Goal: Information Seeking & Learning: Check status

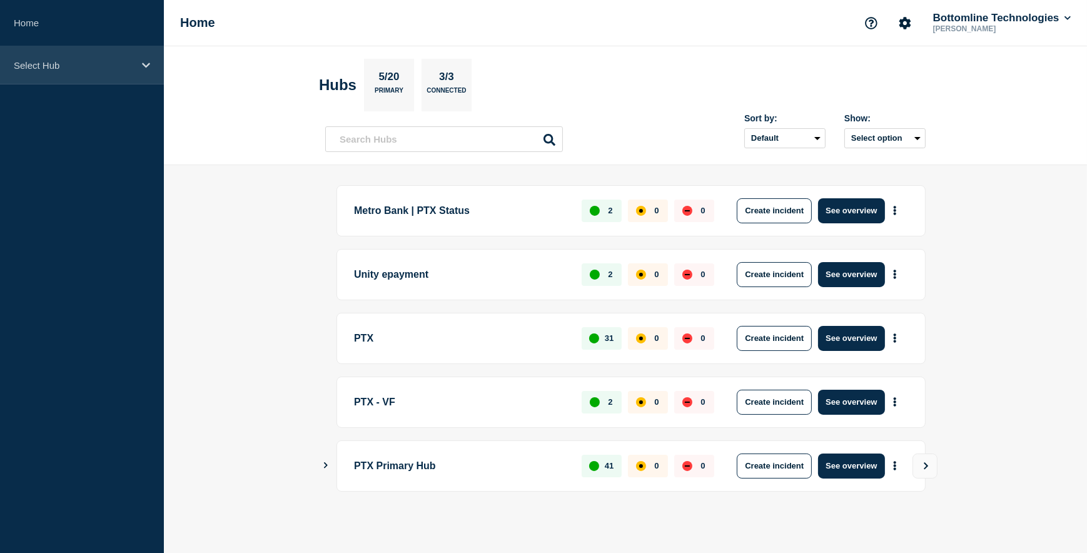
click at [149, 61] on icon at bounding box center [146, 65] width 8 height 9
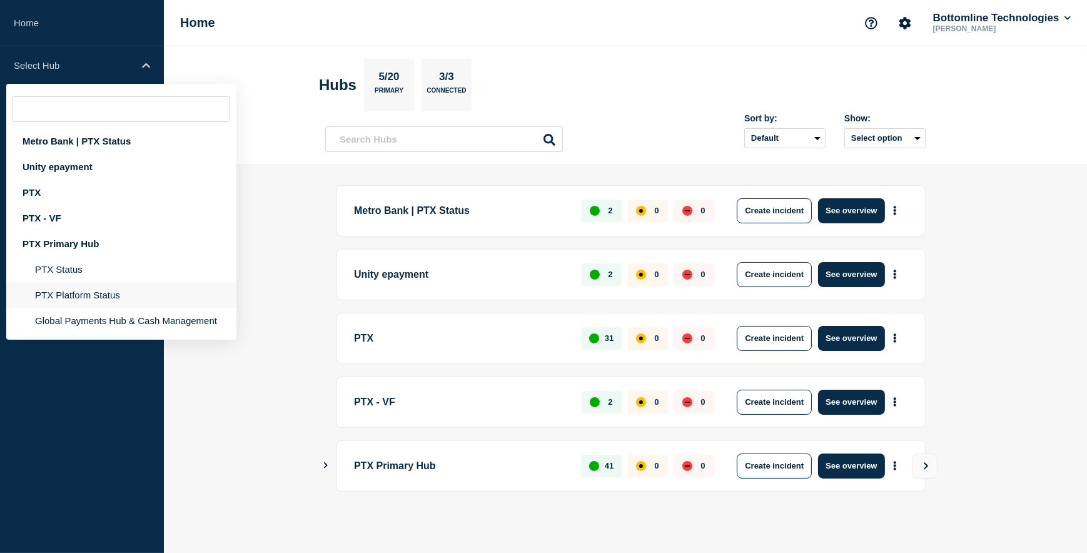
click at [88, 296] on li "PTX Platform Status" at bounding box center [121, 295] width 230 height 26
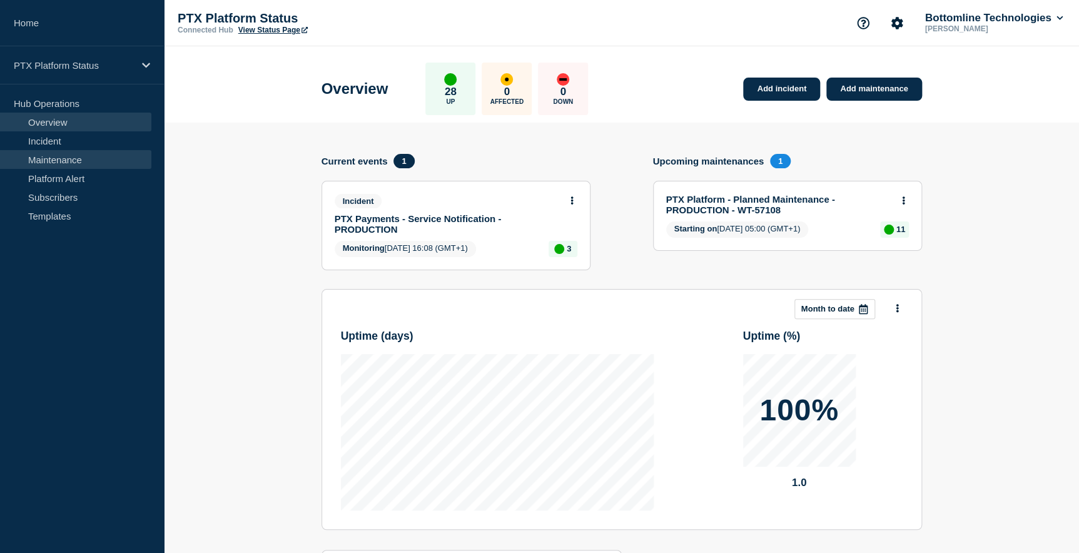
click at [63, 156] on link "Maintenance" at bounding box center [75, 159] width 151 height 19
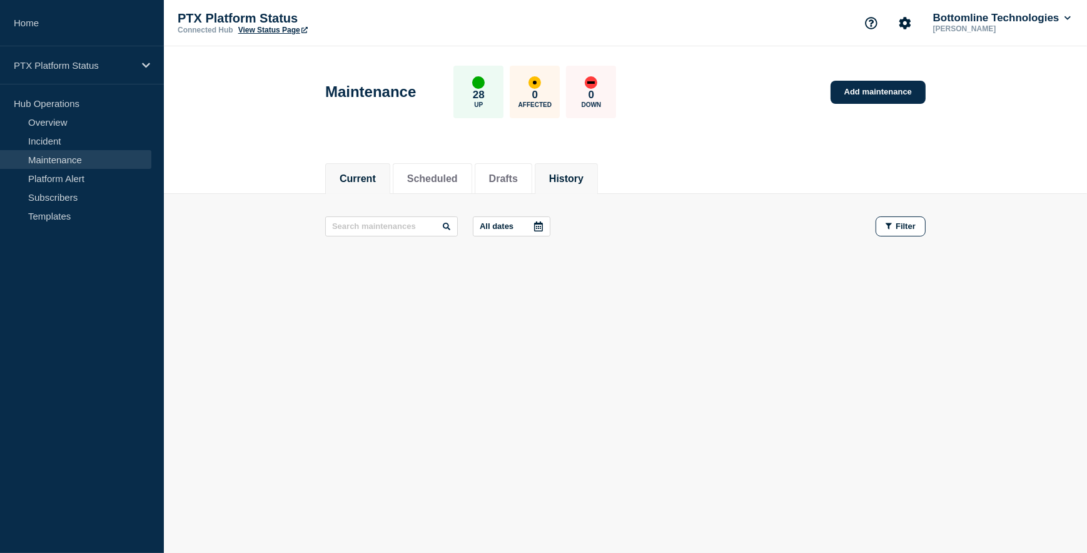
click at [583, 181] on button "History" at bounding box center [566, 178] width 34 height 11
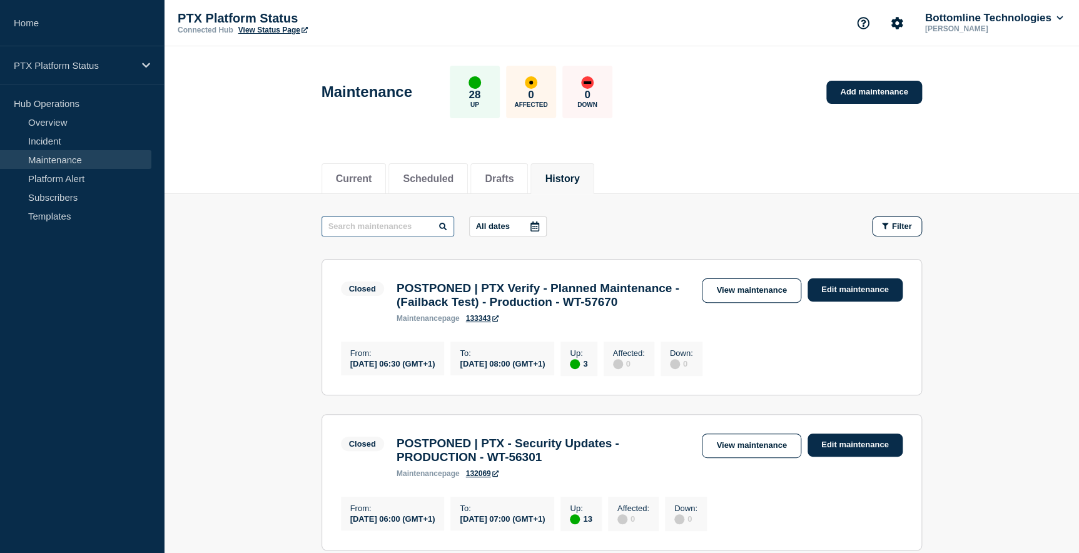
click at [340, 230] on input "text" at bounding box center [387, 226] width 133 height 20
type input "PTX Platform"
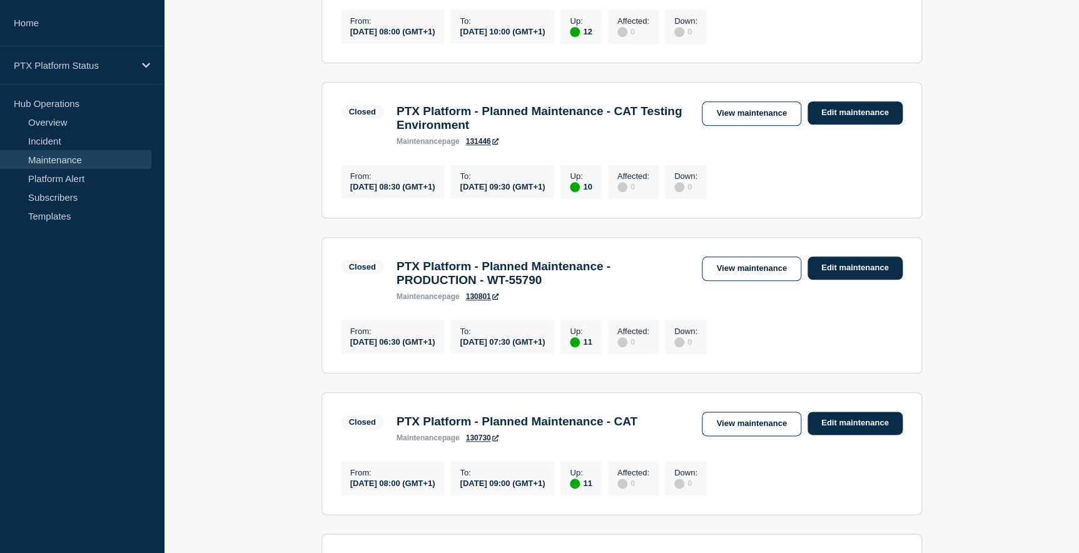
scroll to position [511, 0]
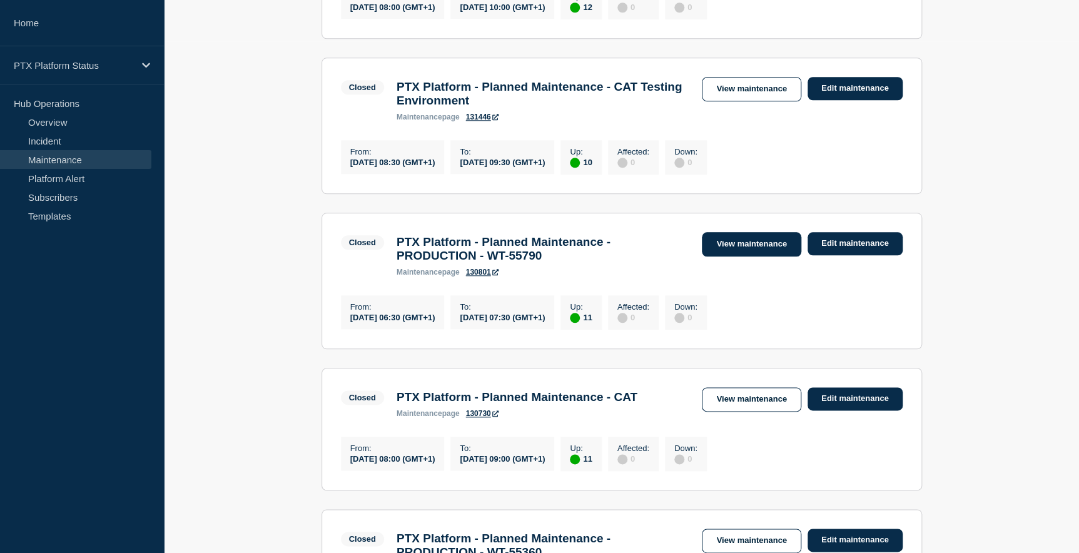
click at [755, 256] on link "View maintenance" at bounding box center [751, 244] width 99 height 24
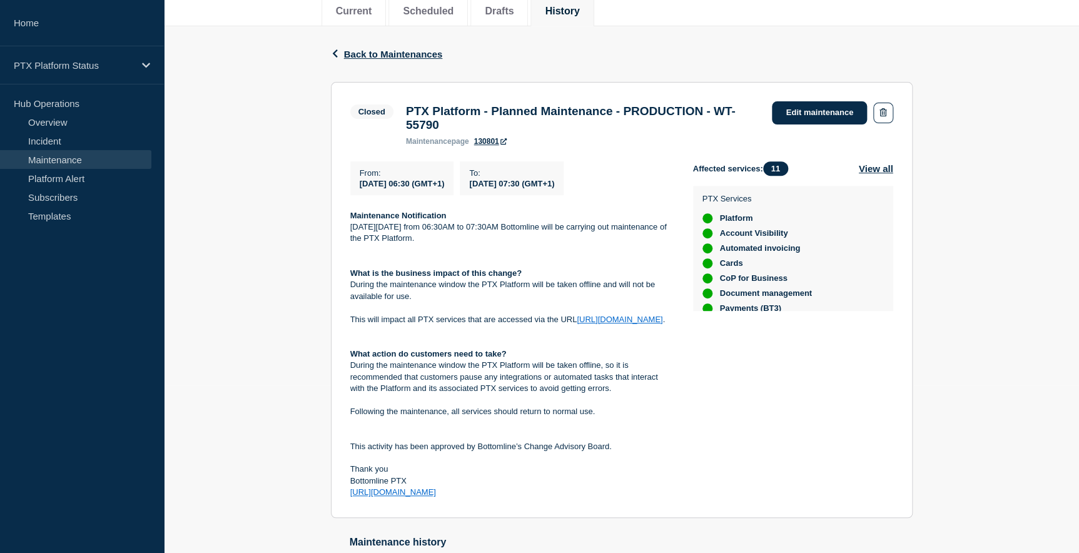
scroll to position [170, 0]
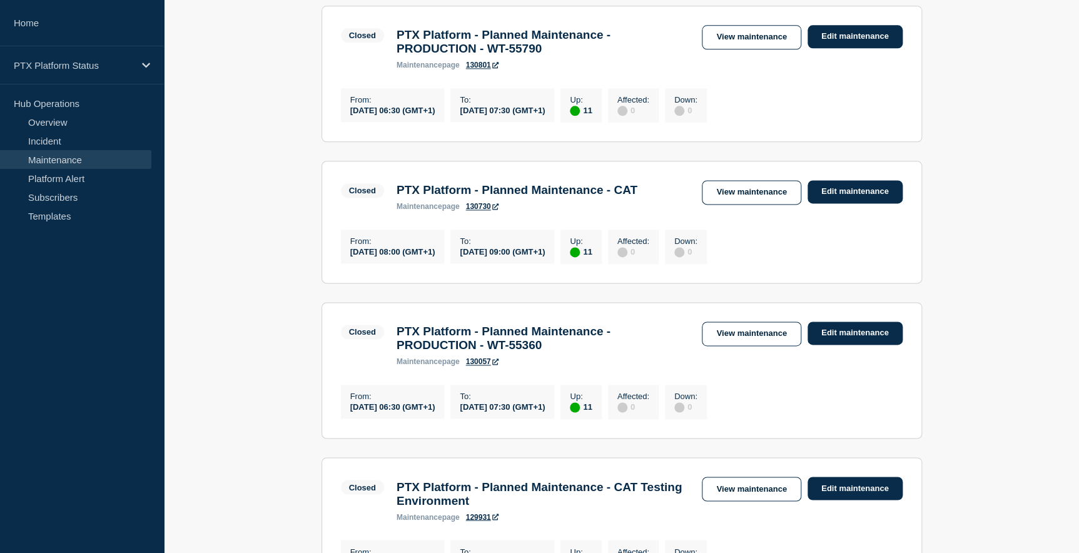
scroll to position [738, 0]
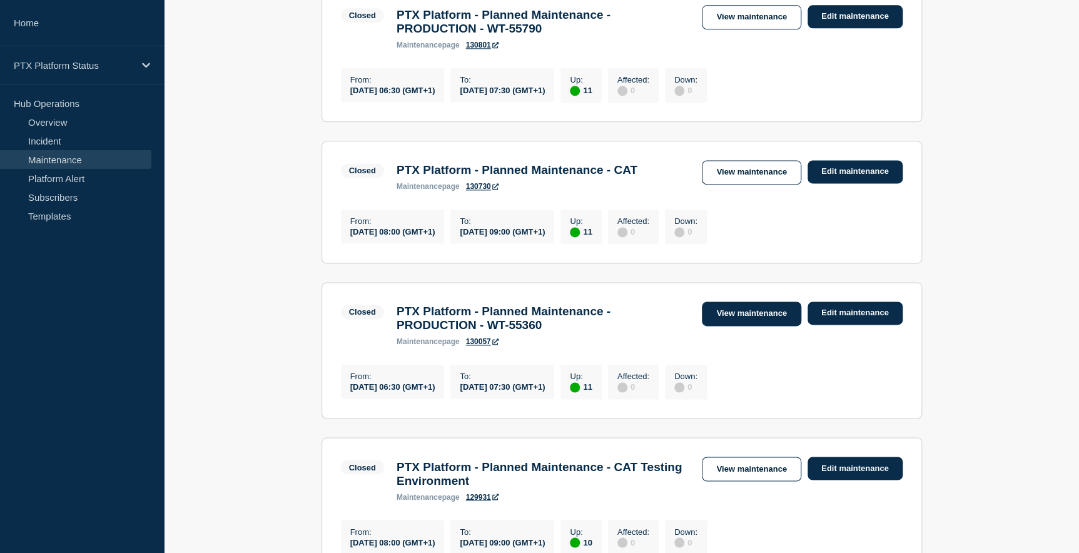
click at [759, 326] on link "View maintenance" at bounding box center [751, 313] width 99 height 24
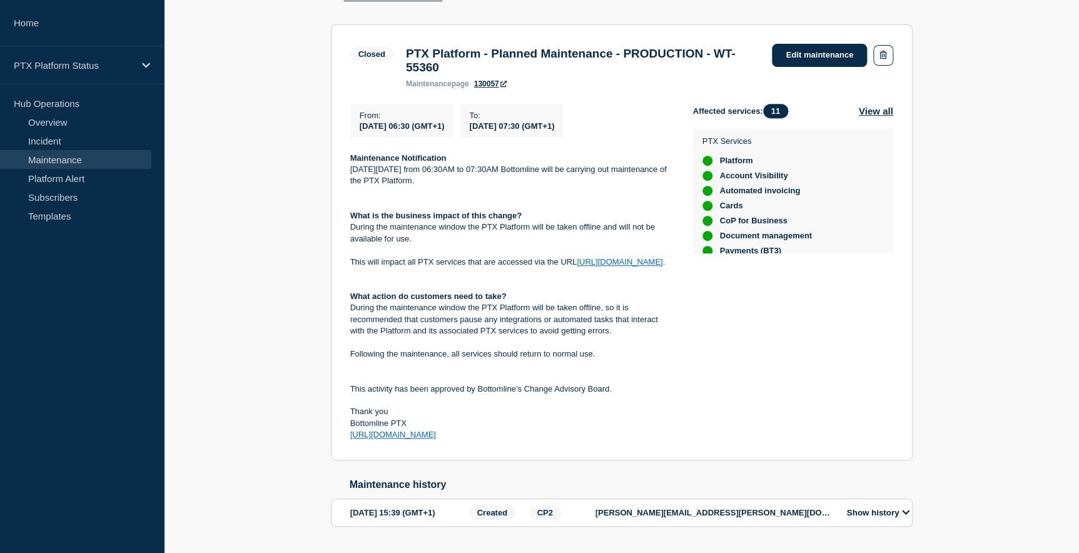
scroll to position [227, 0]
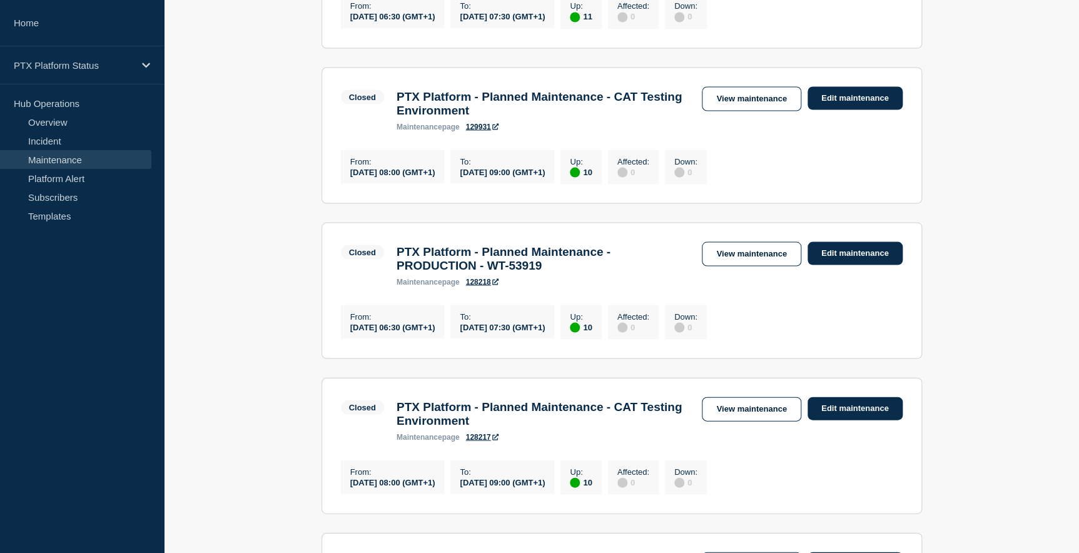
scroll to position [1137, 0]
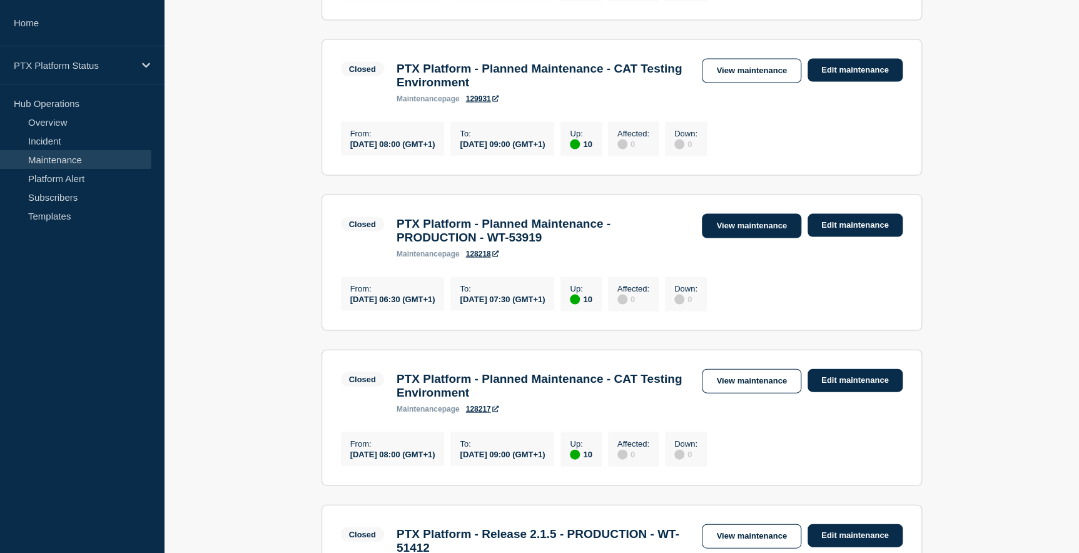
click at [772, 238] on link "View maintenance" at bounding box center [751, 225] width 99 height 24
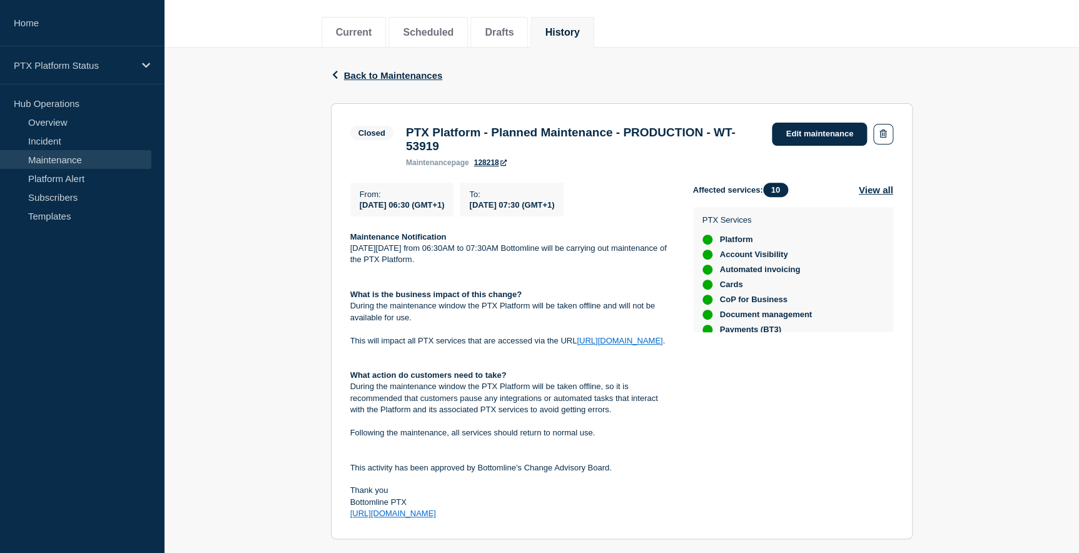
scroll to position [170, 0]
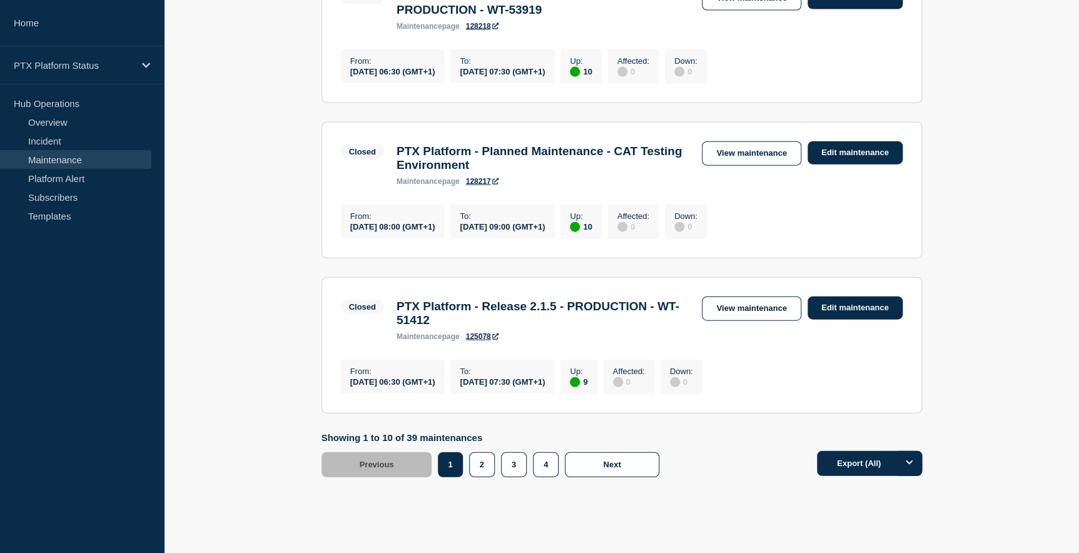
scroll to position [1421, 0]
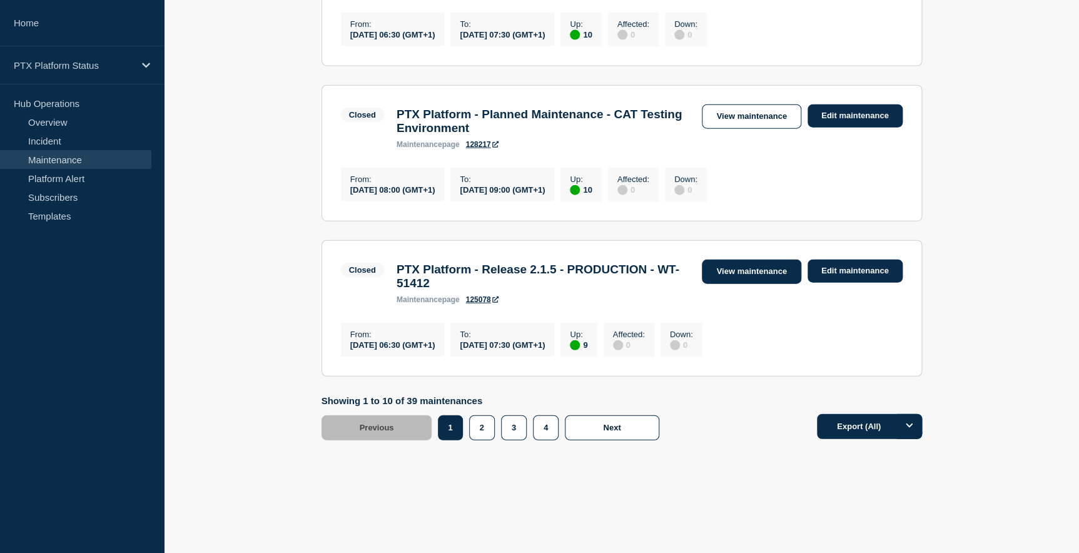
click at [742, 284] on link "View maintenance" at bounding box center [751, 271] width 99 height 24
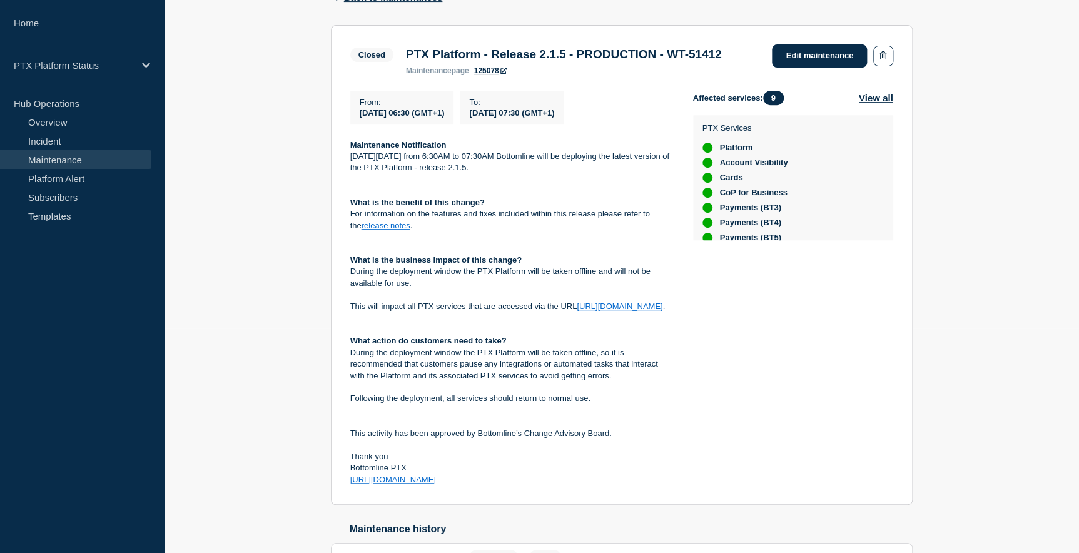
scroll to position [227, 0]
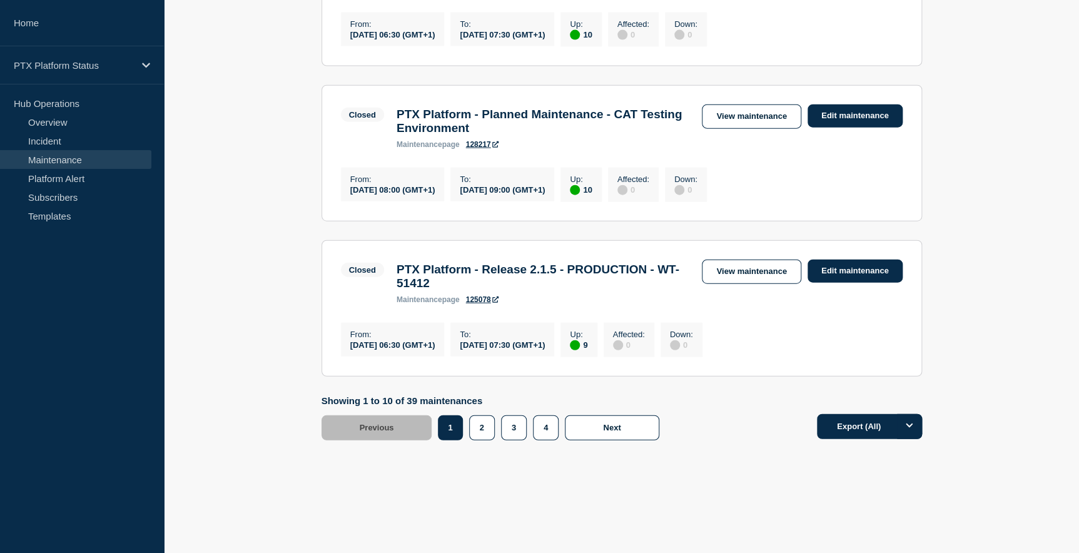
scroll to position [1459, 0]
click at [479, 431] on button "2" at bounding box center [482, 427] width 26 height 25
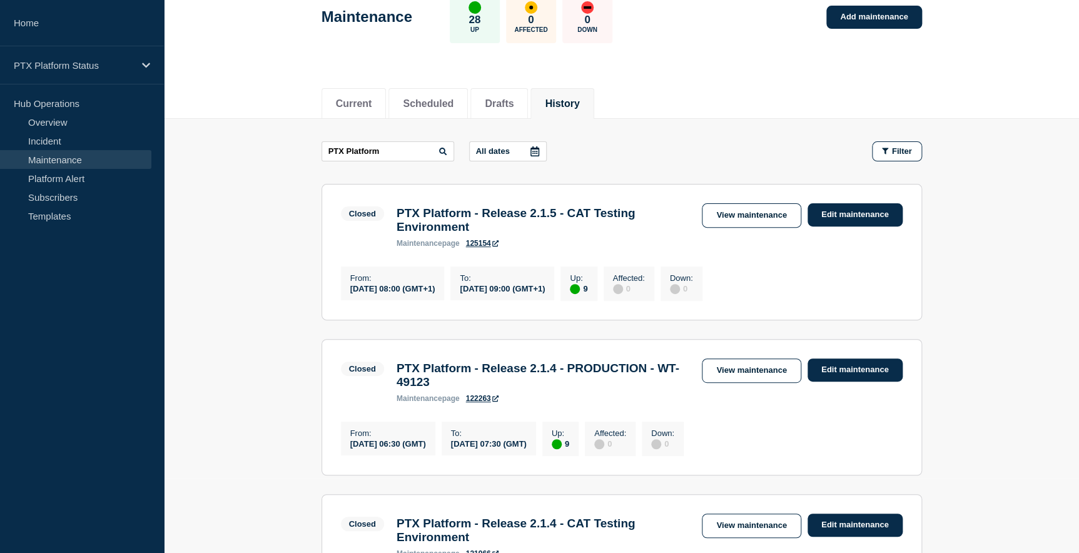
scroll to position [95, 0]
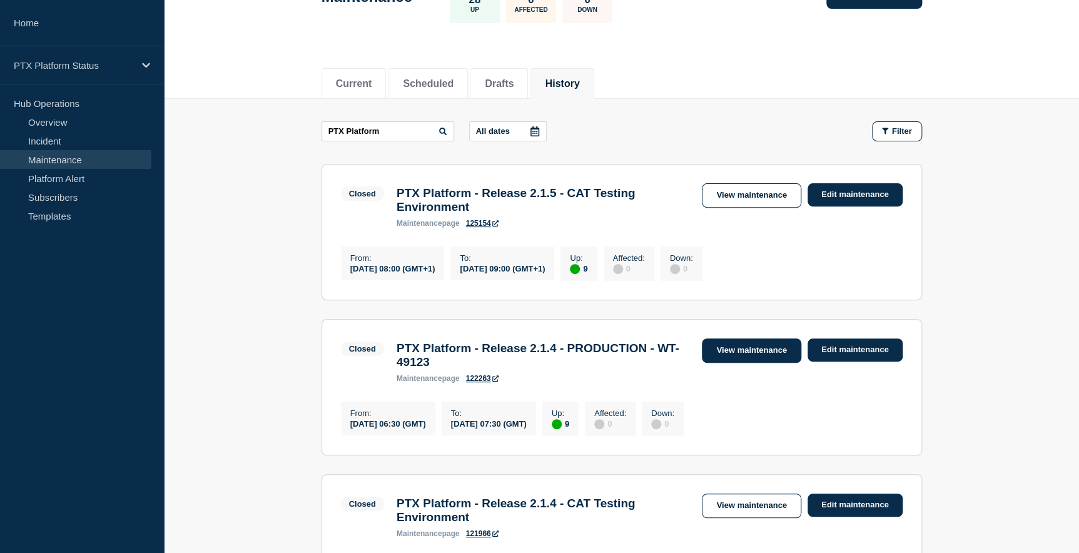
click at [740, 355] on link "View maintenance" at bounding box center [751, 350] width 99 height 24
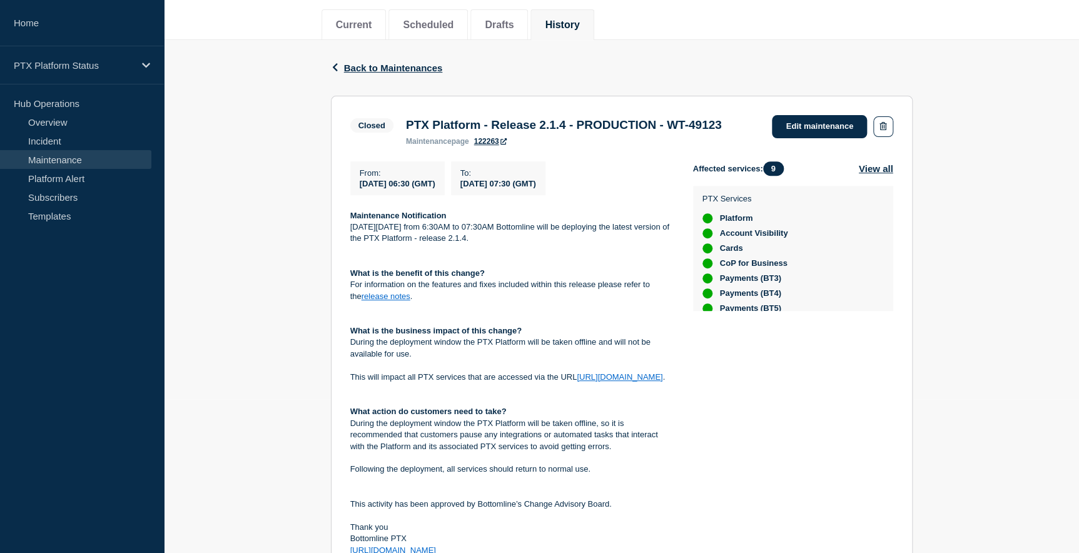
scroll to position [170, 0]
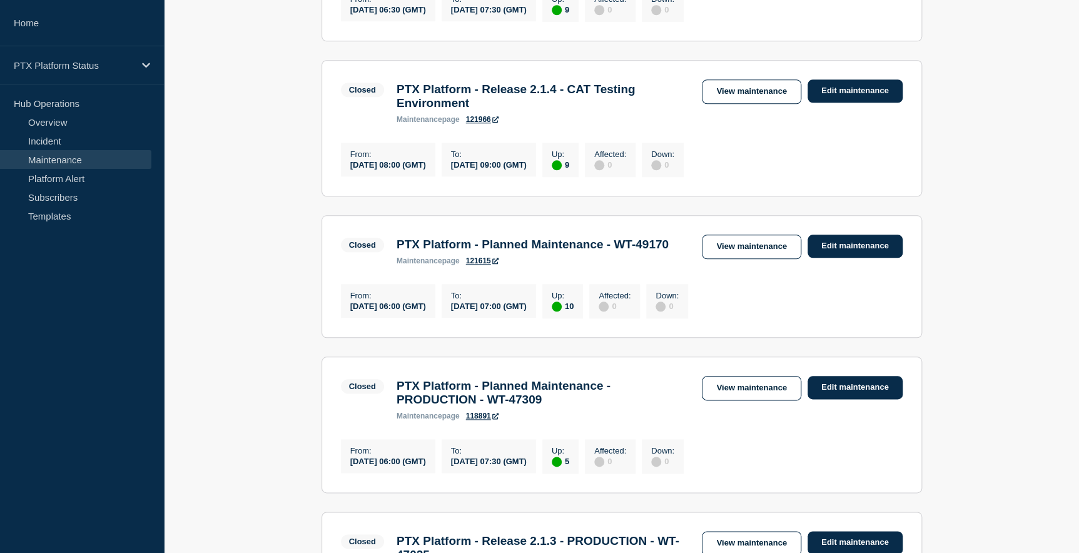
scroll to position [510, 0]
click at [752, 258] on link "View maintenance" at bounding box center [751, 246] width 99 height 24
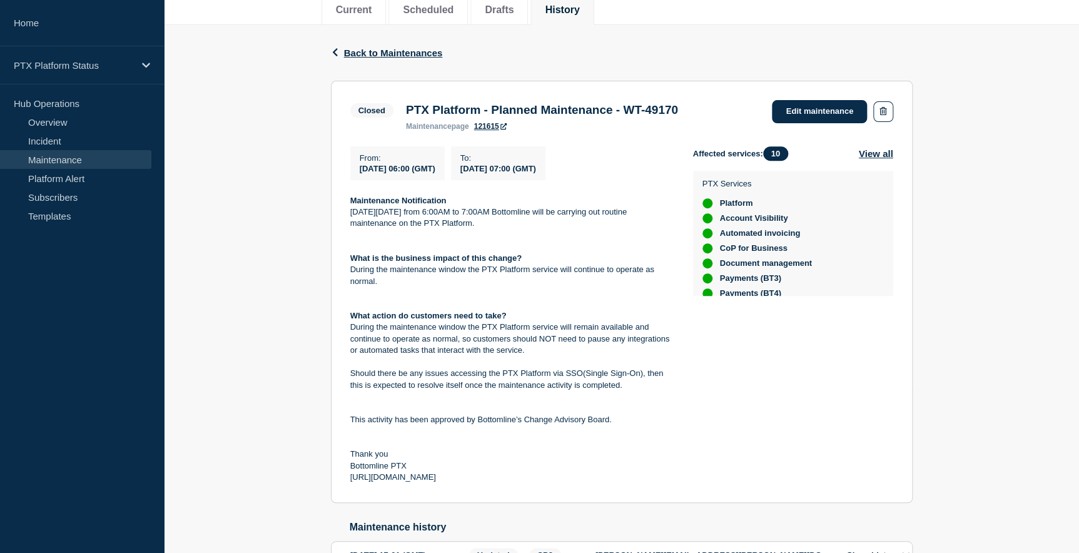
scroll to position [170, 0]
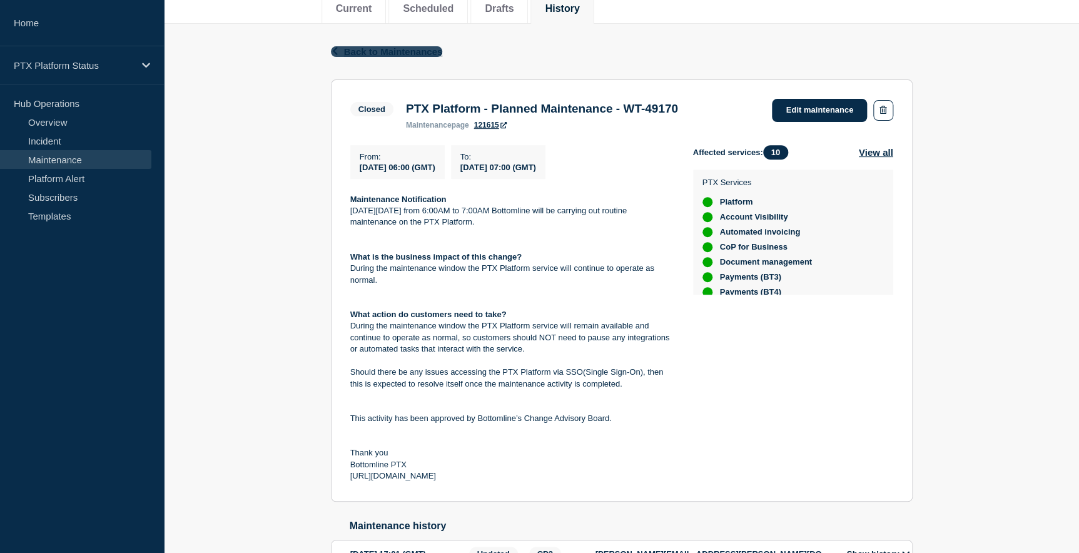
click at [332, 50] on icon "button" at bounding box center [334, 51] width 5 height 8
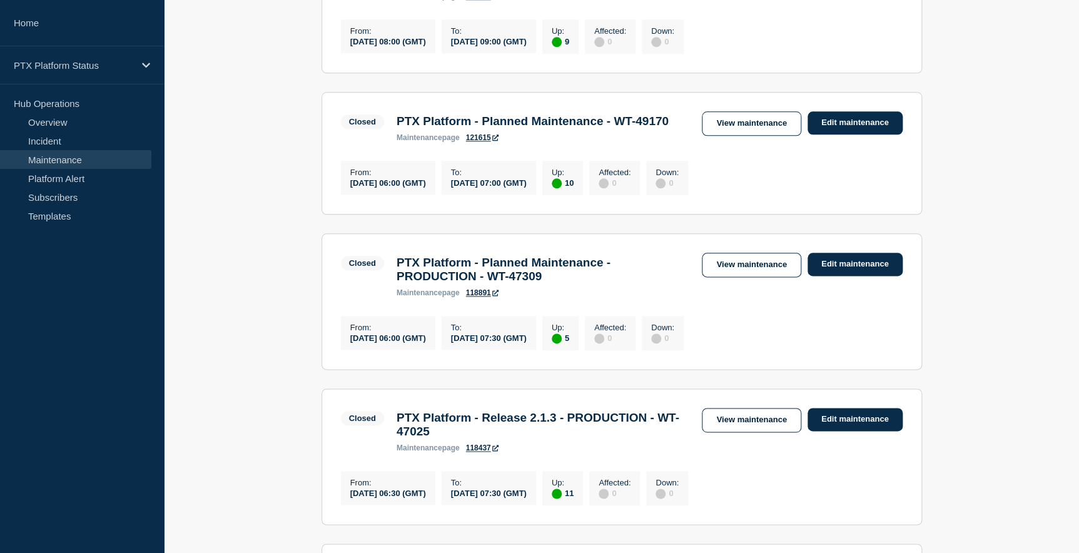
scroll to position [681, 0]
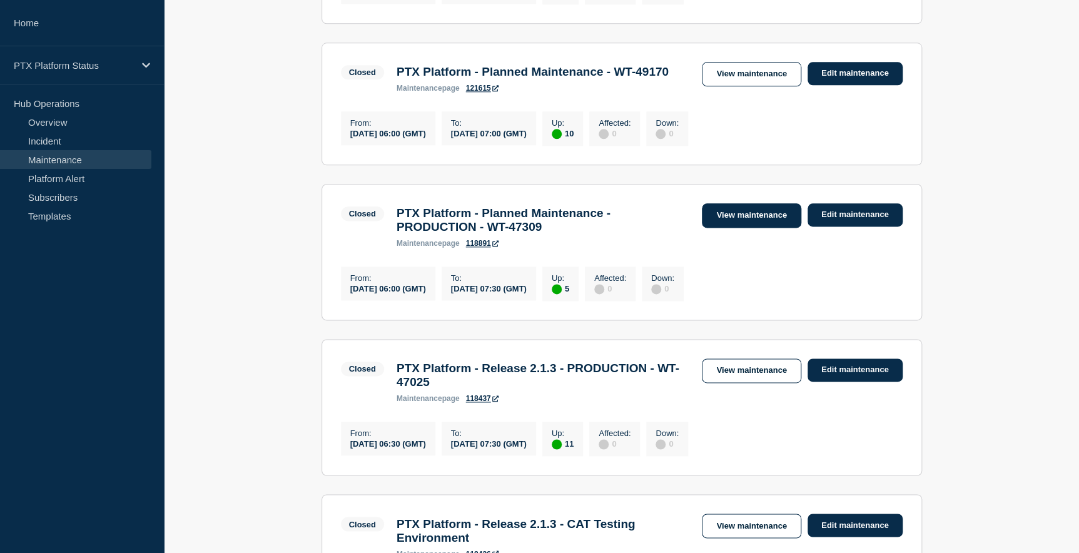
click at [731, 228] on link "View maintenance" at bounding box center [751, 215] width 99 height 24
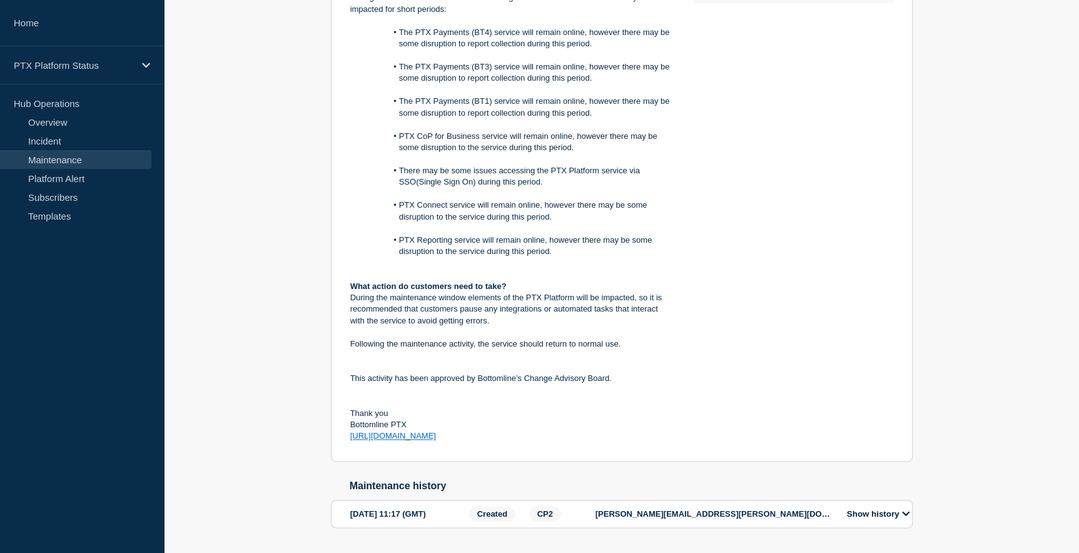
scroll to position [398, 0]
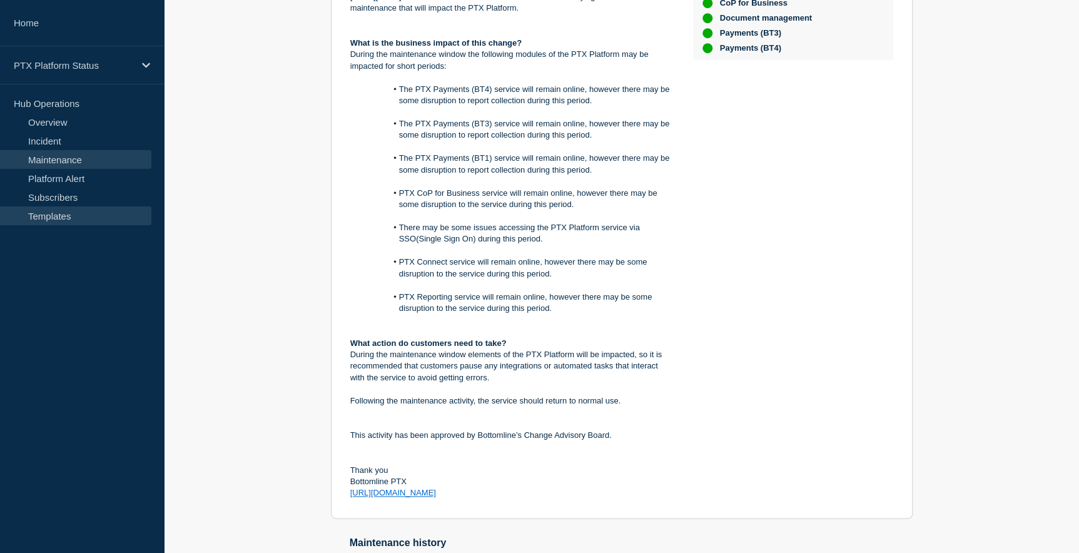
click at [64, 216] on link "Templates" at bounding box center [75, 215] width 151 height 19
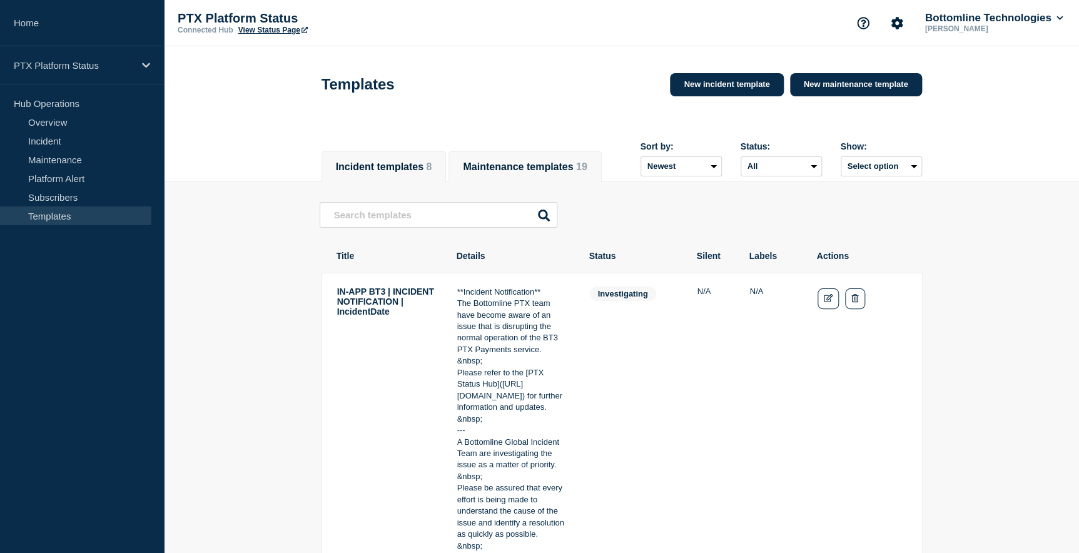
click at [562, 161] on button "Maintenance templates 19" at bounding box center [525, 166] width 124 height 11
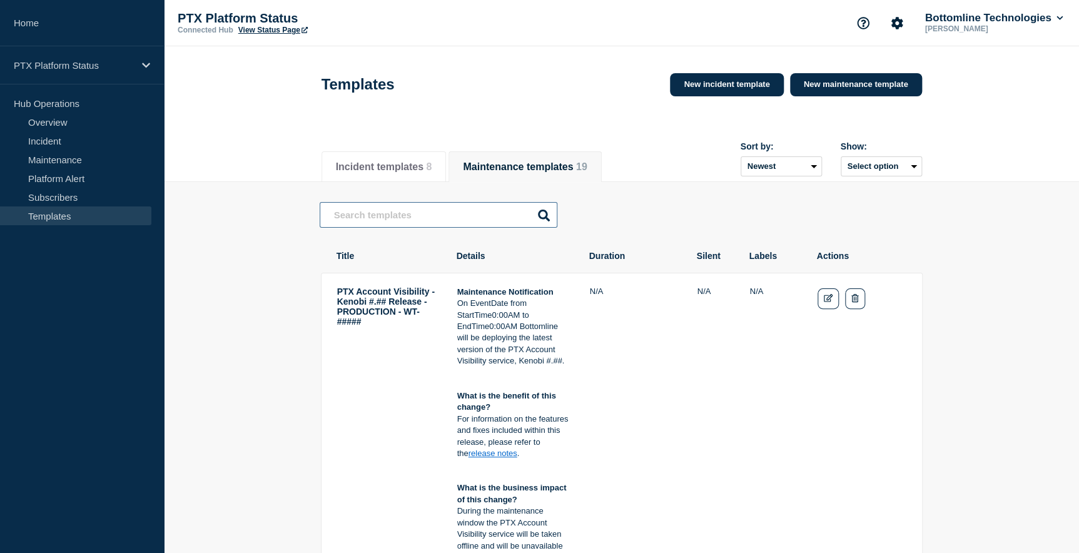
drag, startPoint x: 350, startPoint y: 217, endPoint x: 335, endPoint y: 218, distance: 14.4
click at [349, 217] on input "text" at bounding box center [438, 215] width 238 height 26
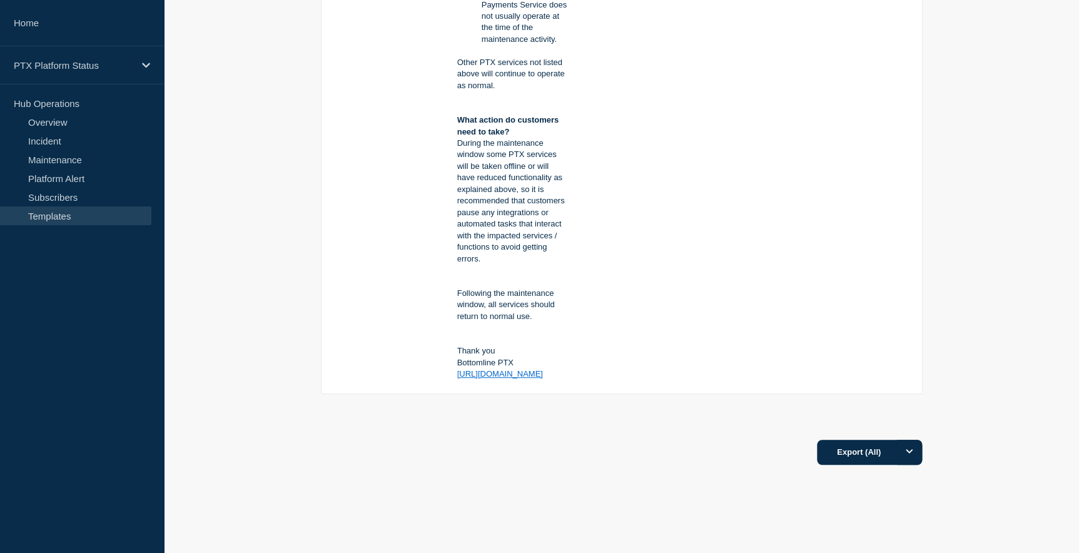
scroll to position [2468, 0]
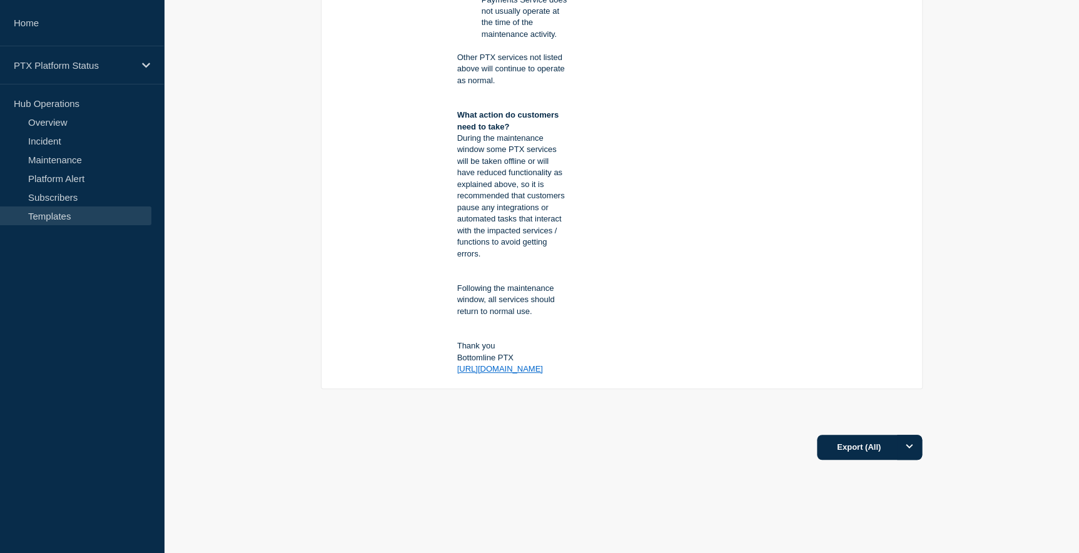
type input "PTX Platform"
